Goal: Task Accomplishment & Management: Use online tool/utility

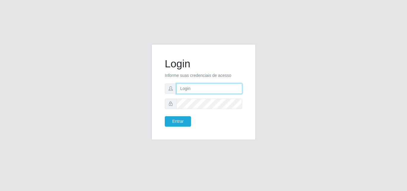
click at [178, 91] on input "text" at bounding box center [209, 88] width 66 height 10
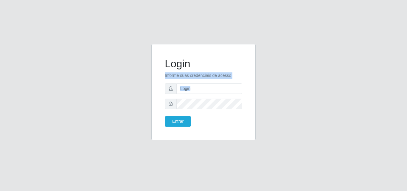
drag, startPoint x: 235, startPoint y: 63, endPoint x: 214, endPoint y: 120, distance: 60.7
click at [225, 139] on div "Login Informe suas credenciais de acesso Entrar" at bounding box center [203, 92] width 104 height 96
click at [211, 84] on input "text" at bounding box center [209, 88] width 66 height 10
type input "ana@saullus"
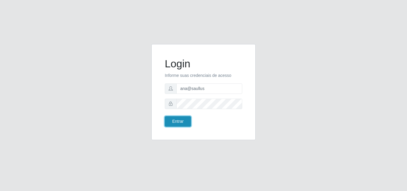
click at [175, 121] on button "Entrar" at bounding box center [178, 121] width 26 height 10
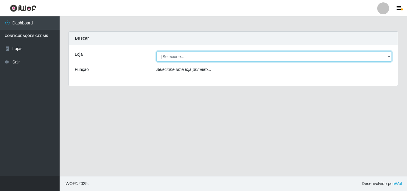
click at [387, 56] on select "[Selecione...] Saullus Supermercados" at bounding box center [274, 56] width 236 height 10
select select "423"
click at [156, 51] on select "[Selecione...] Saullus Supermercados" at bounding box center [274, 56] width 236 height 10
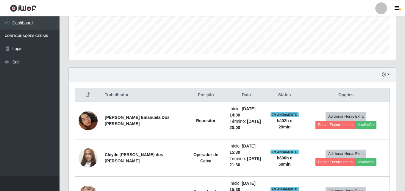
scroll to position [158, 0]
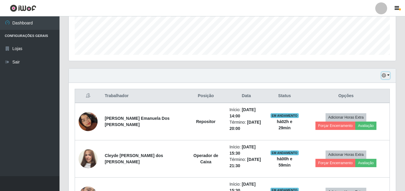
click at [389, 74] on button "button" at bounding box center [386, 75] width 8 height 7
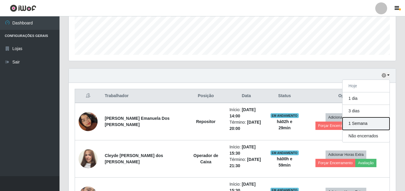
click at [368, 123] on button "1 Semana" at bounding box center [366, 123] width 47 height 13
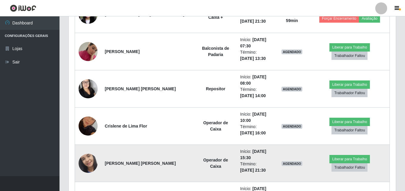
scroll to position [367, 0]
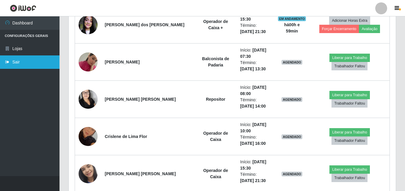
click at [42, 65] on link "Sair" at bounding box center [30, 61] width 60 height 13
